Goal: Transaction & Acquisition: Book appointment/travel/reservation

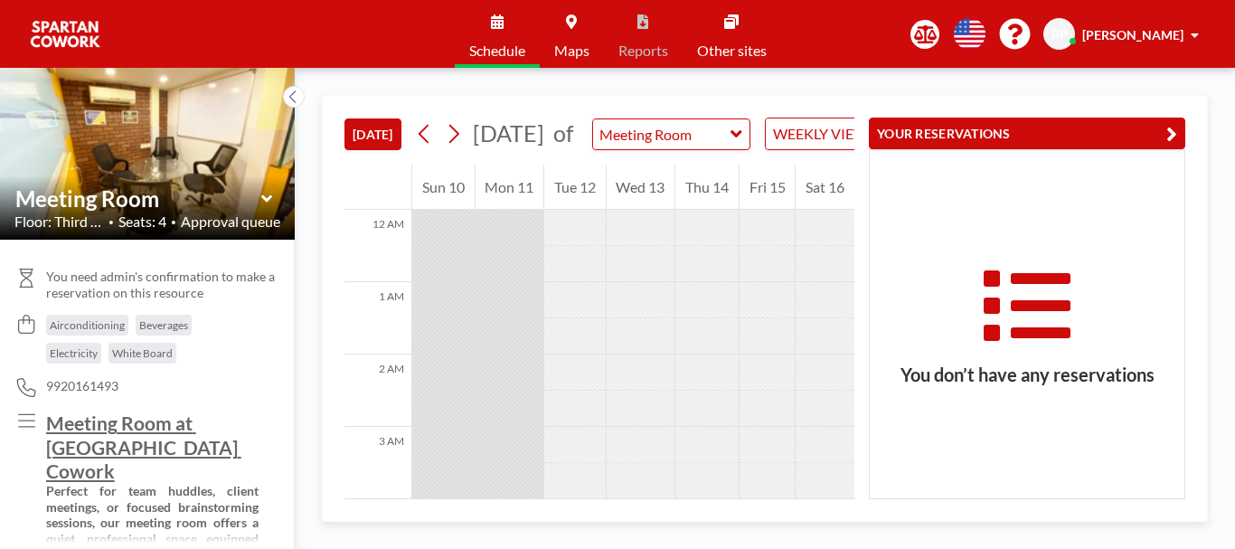
scroll to position [832, 0]
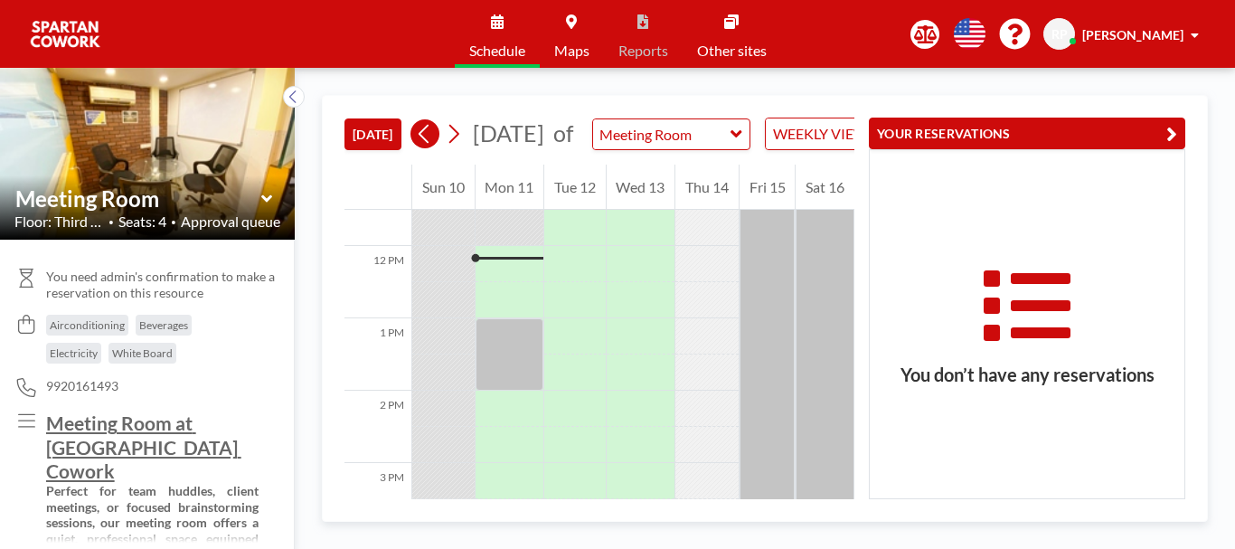
click at [420, 147] on icon at bounding box center [424, 133] width 17 height 27
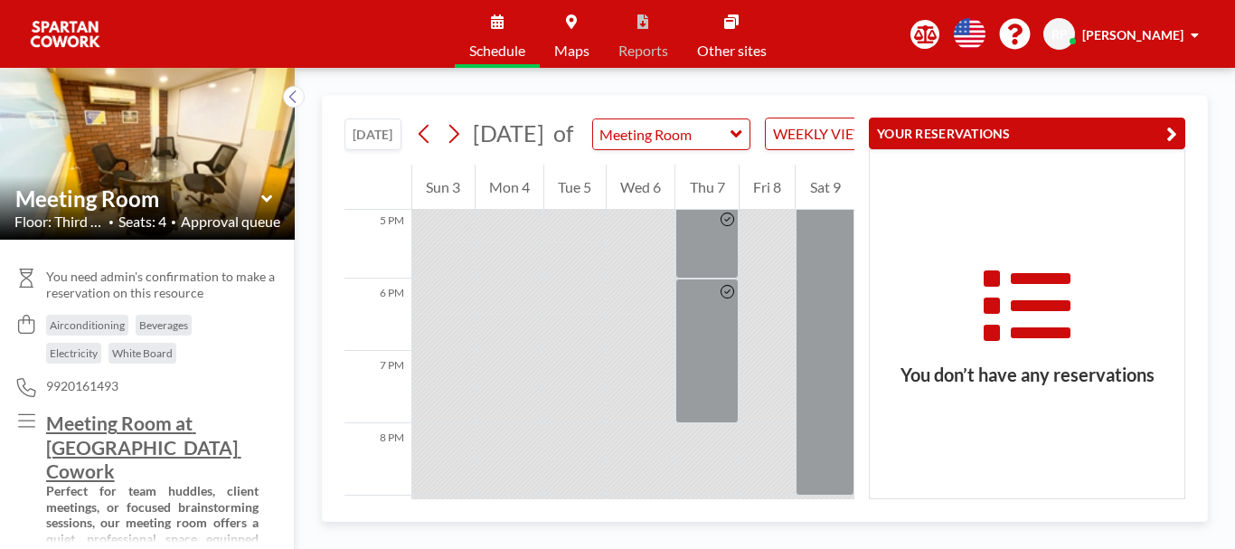
scroll to position [1418, 0]
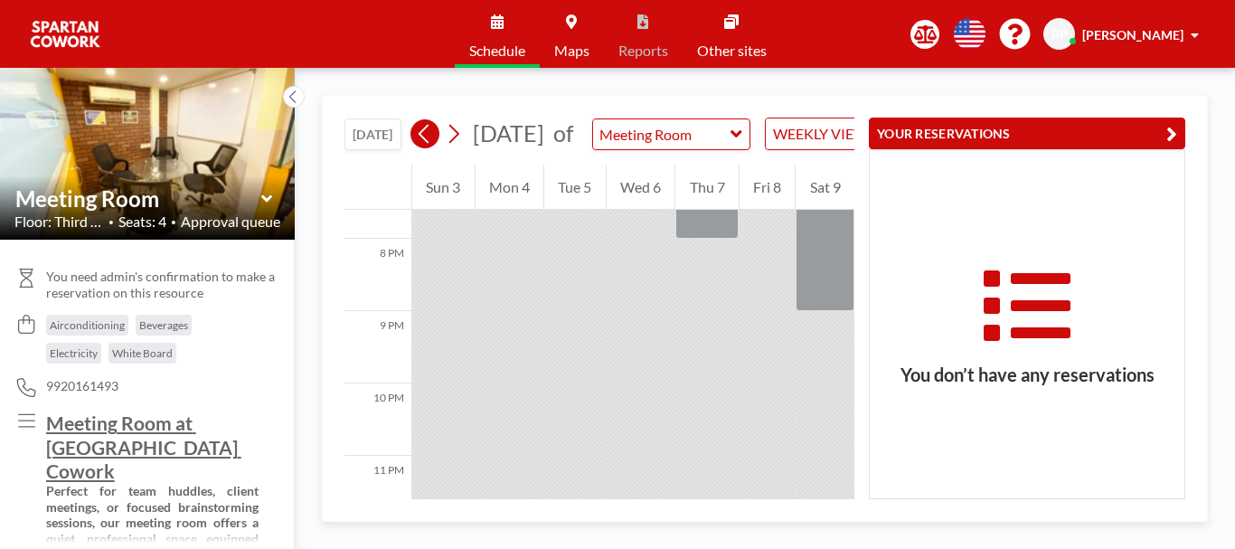
click at [420, 147] on icon at bounding box center [424, 133] width 17 height 27
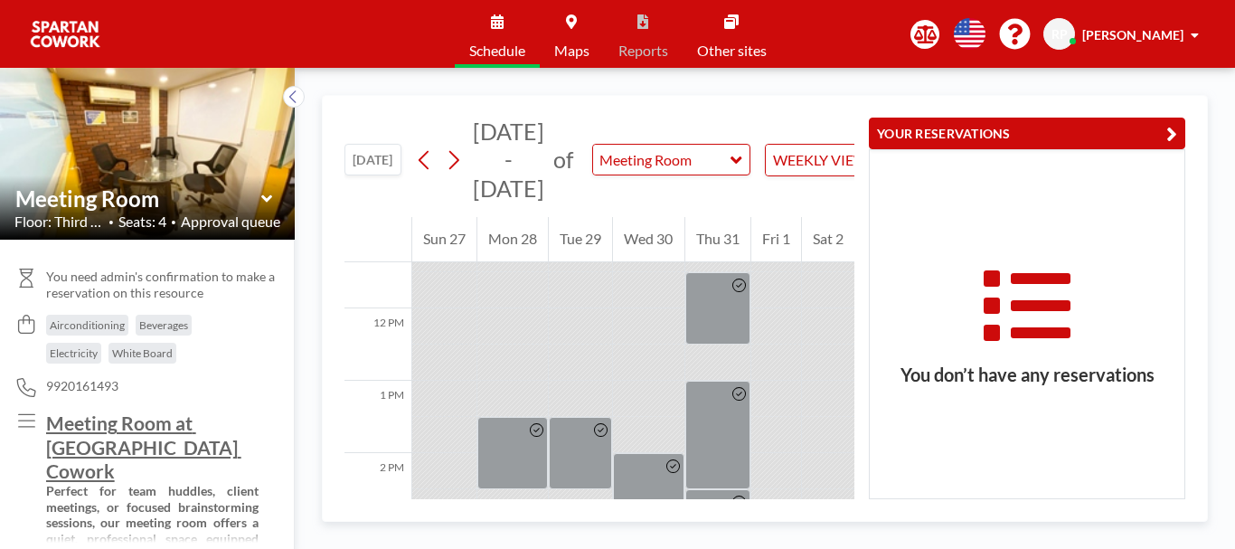
scroll to position [702, 0]
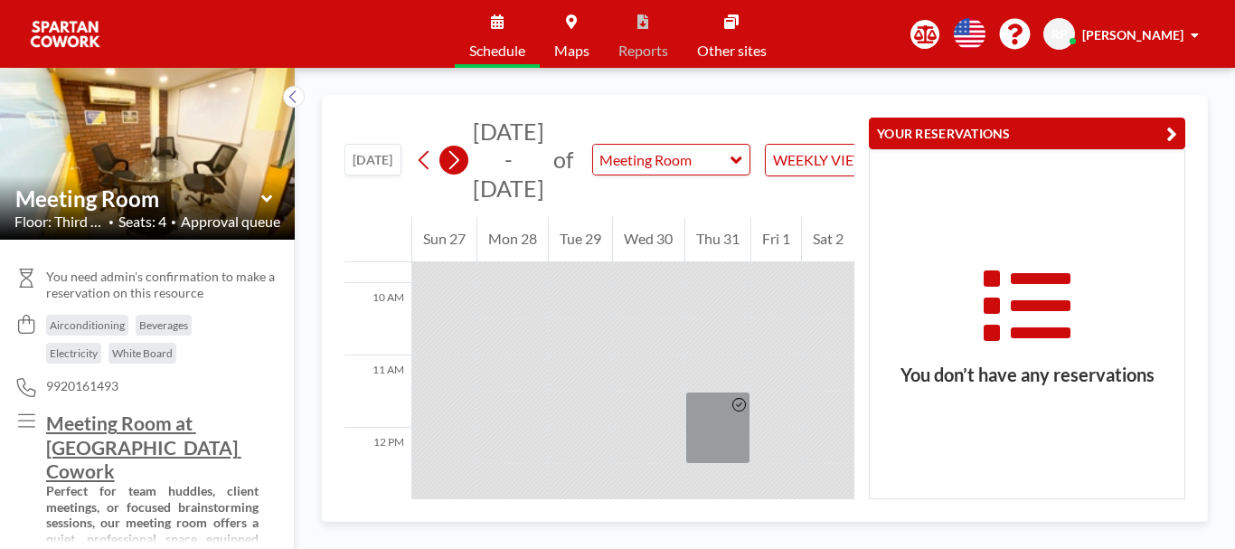
click at [462, 167] on icon at bounding box center [453, 159] width 17 height 27
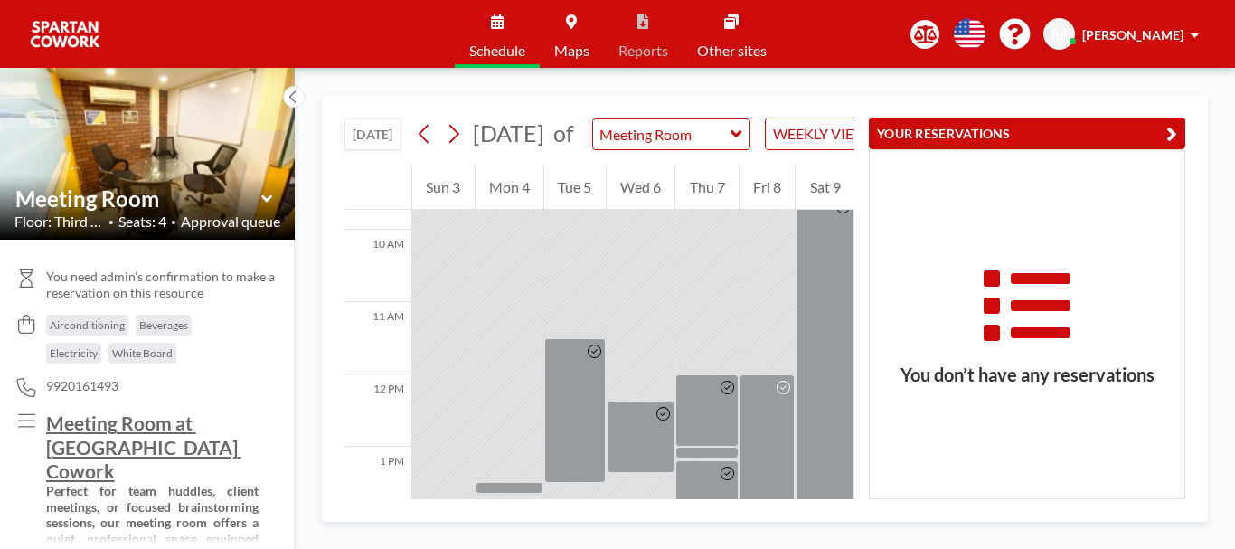
scroll to position [620, 0]
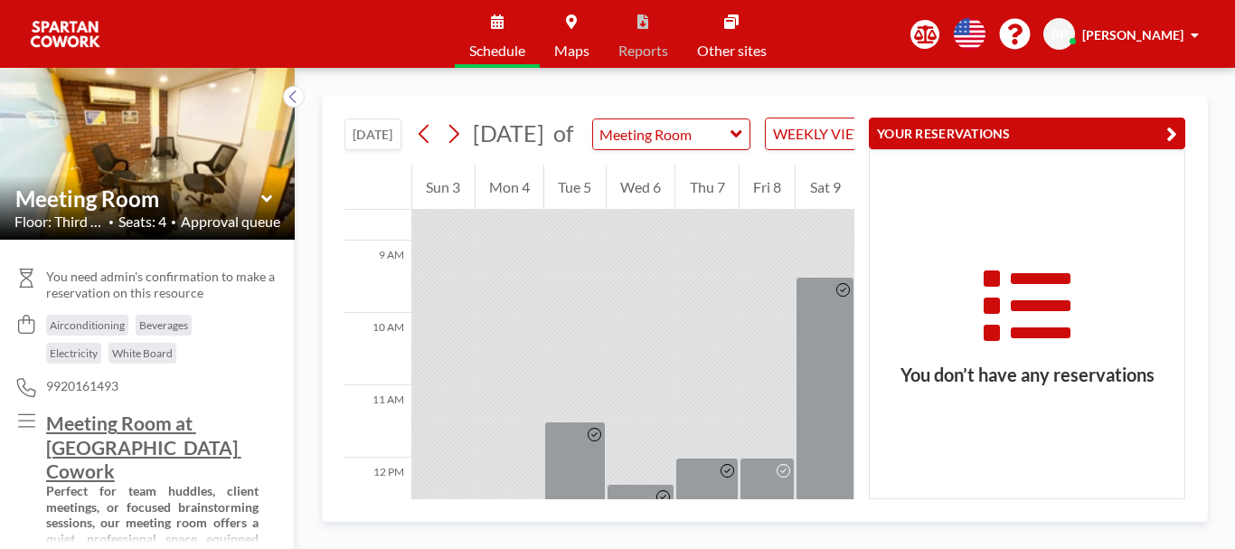
click at [473, 147] on span "[DATE]" at bounding box center [508, 133] width 80 height 28
click at [459, 144] on icon at bounding box center [454, 134] width 10 height 19
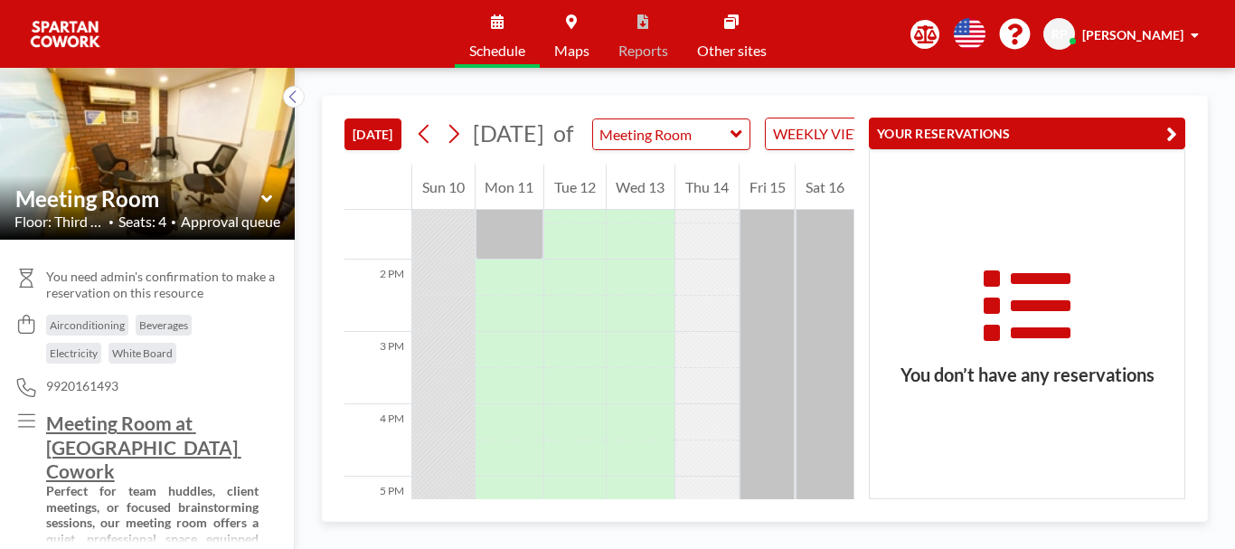
scroll to position [969, 0]
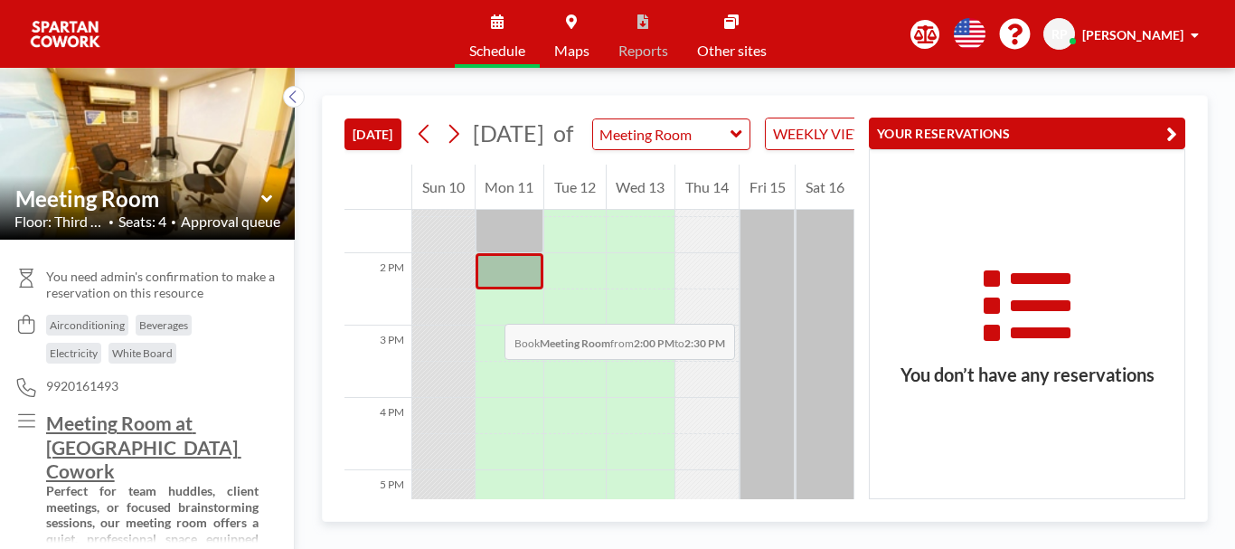
click at [486, 289] on div at bounding box center [510, 271] width 69 height 36
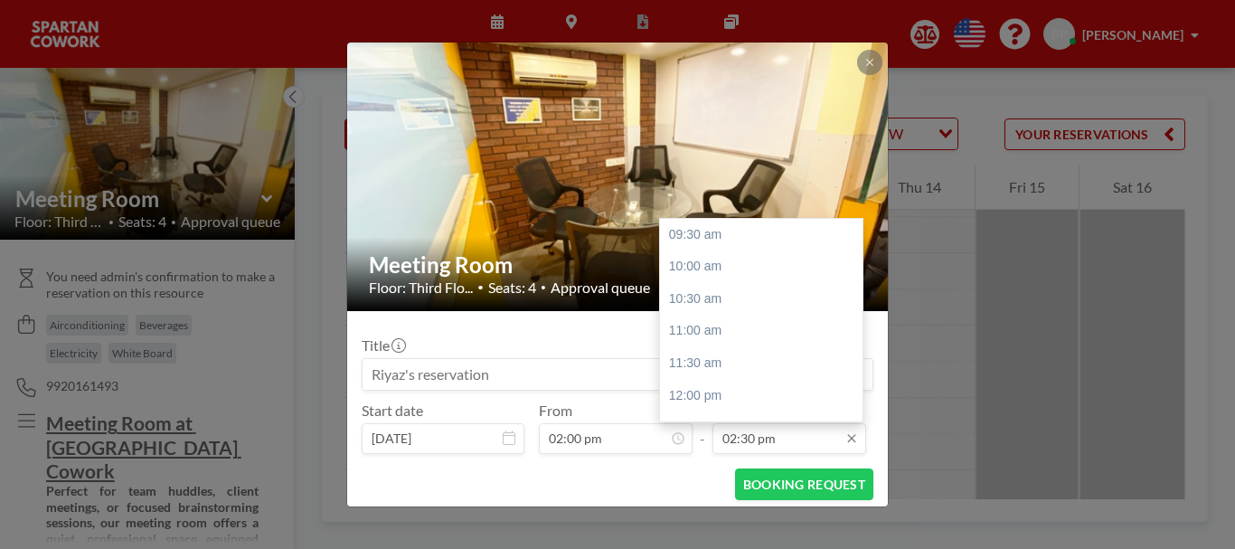
scroll to position [322, 0]
click at [769, 329] on div "04:00 pm" at bounding box center [766, 331] width 212 height 33
type input "04:00 pm"
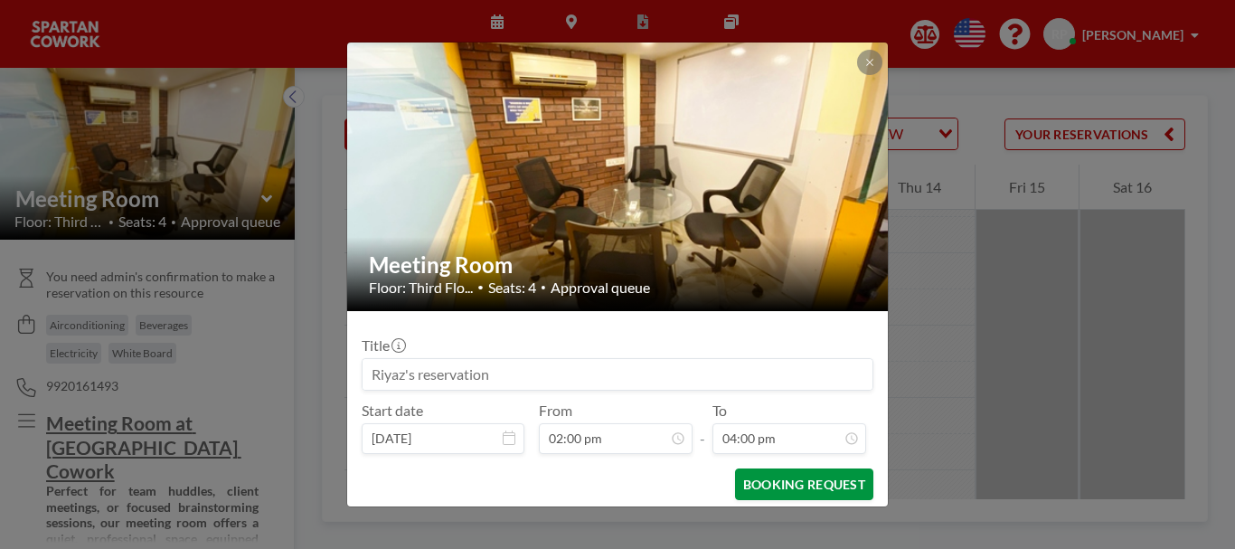
click at [797, 486] on button "BOOKING REQUEST" at bounding box center [804, 484] width 138 height 32
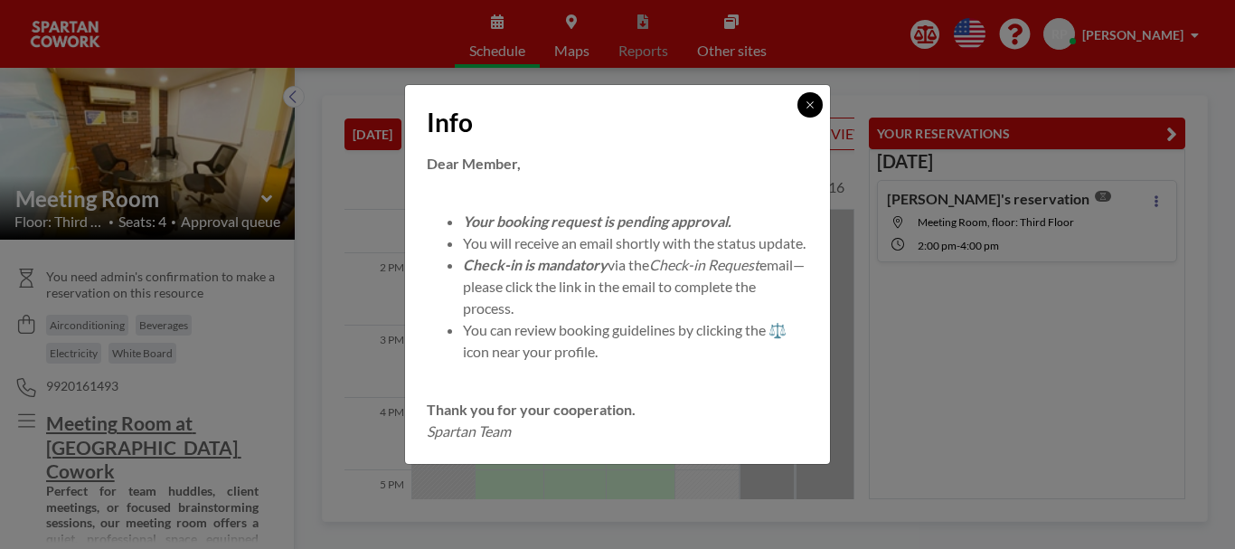
click at [814, 99] on icon at bounding box center [810, 104] width 11 height 11
